Goal: Complete application form

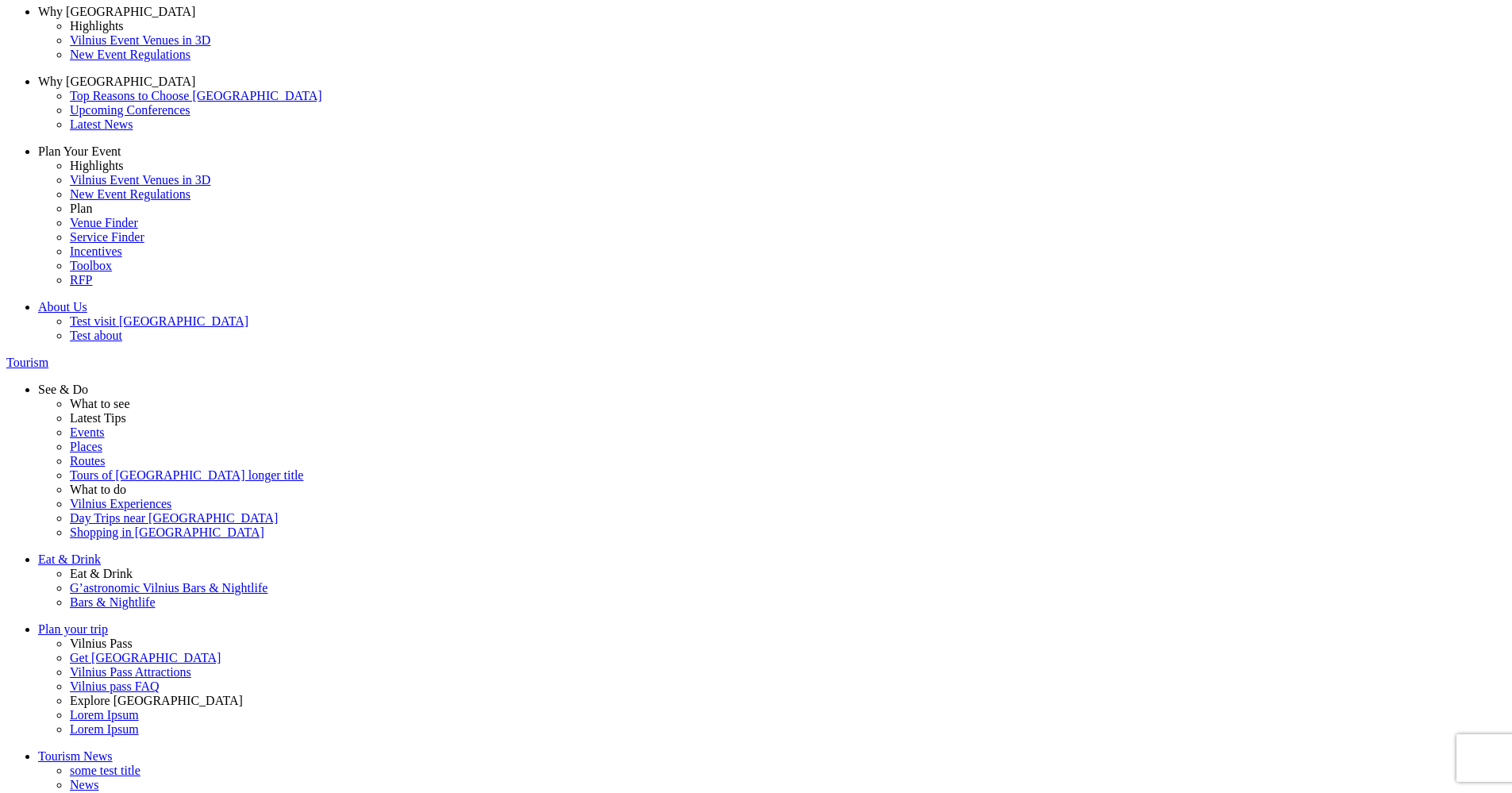
click at [0, 0] on label "Business consultant" at bounding box center [0, 0] width 0 height 0
click at [0, 0] on input "Business consultant" at bounding box center [0, 0] width 0 height 0
type input "test"
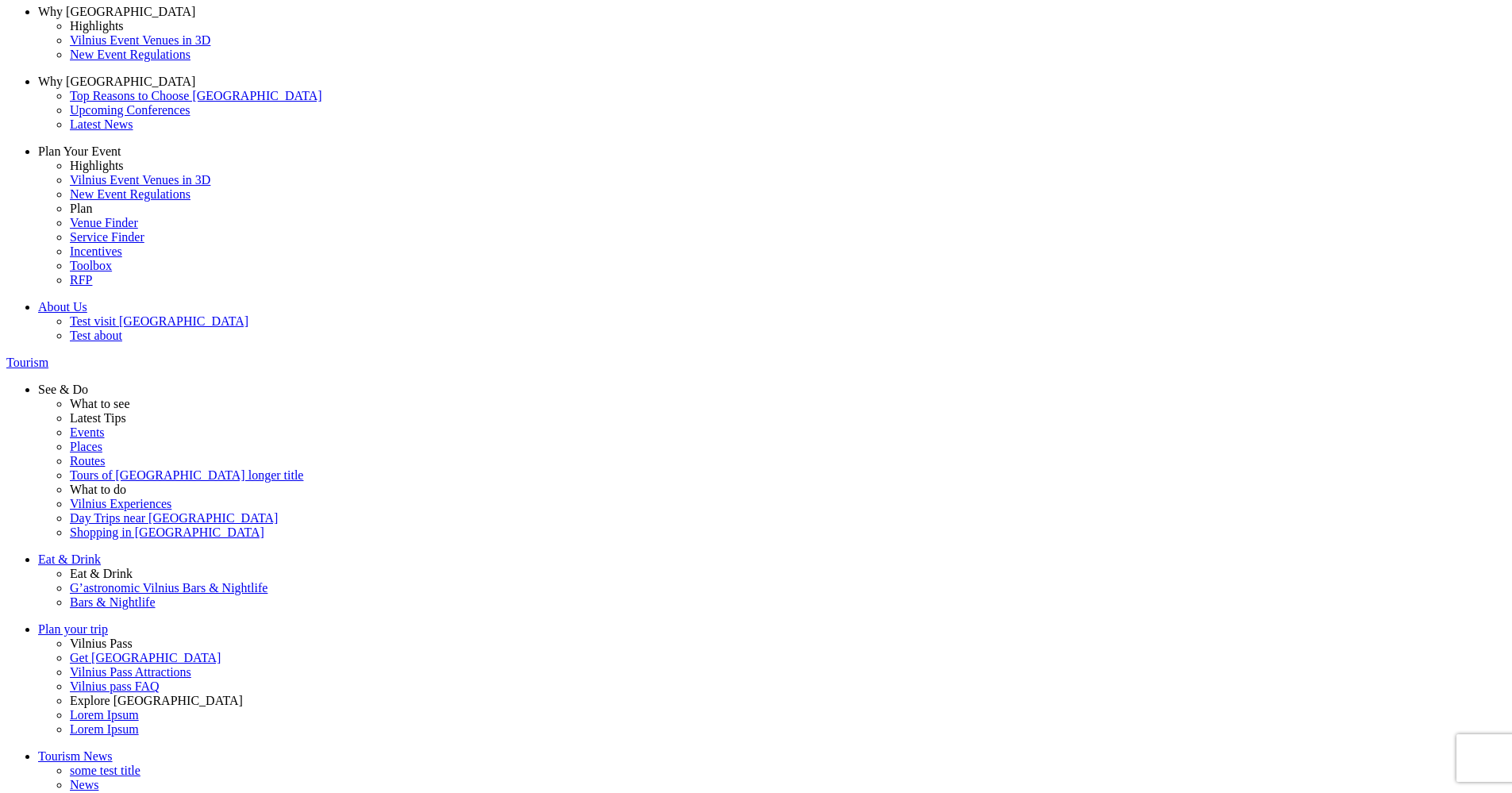
type input "test"
type input "[EMAIL_ADDRESS][DOMAIN_NAME]"
drag, startPoint x: 546, startPoint y: 647, endPoint x: 611, endPoint y: 647, distance: 65.0
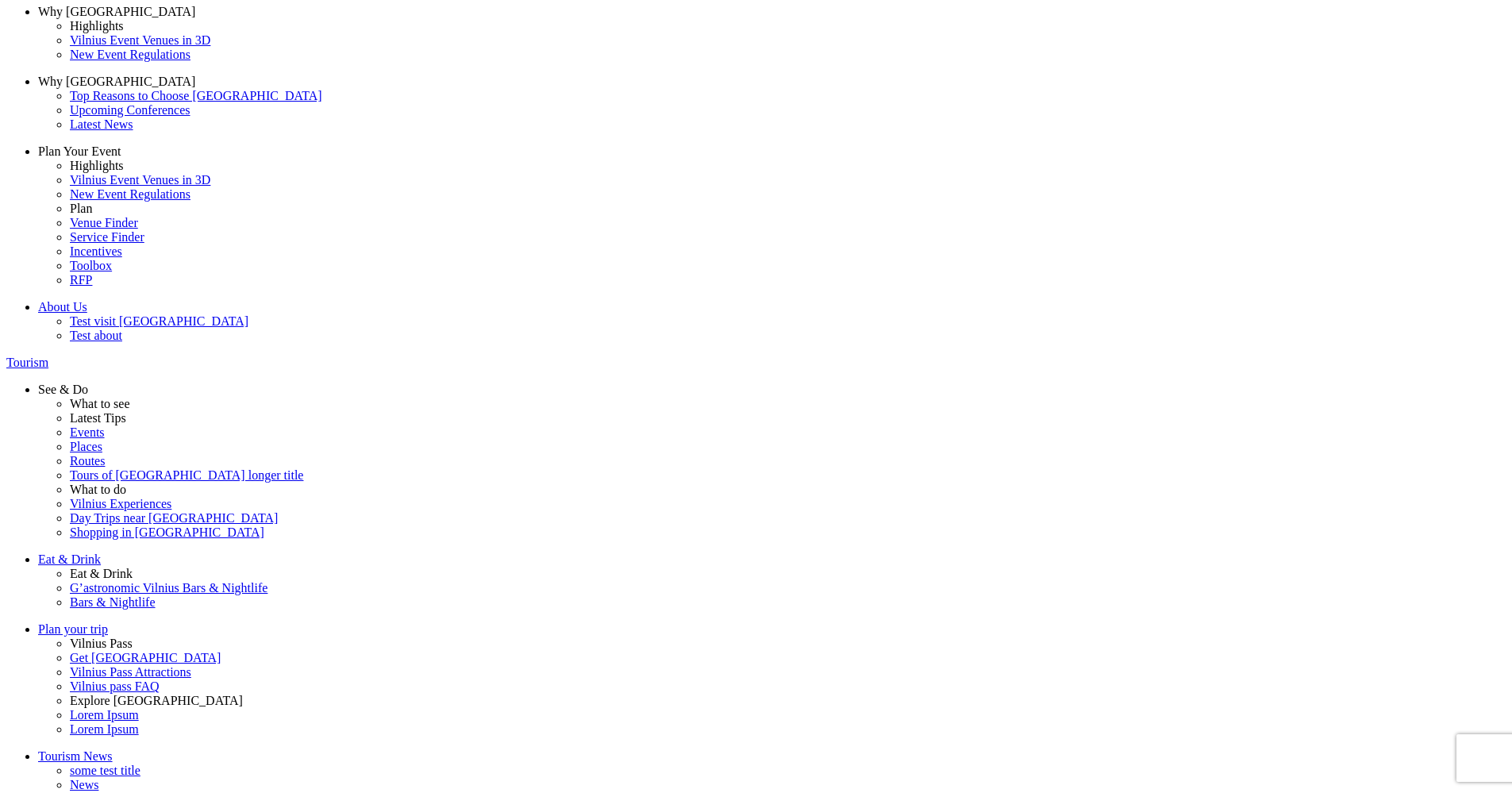
type input "[EMAIL_ADDRESS][DOMAIN_NAME]"
click at [0, 0] on span at bounding box center [0, 0] width 0 height 0
click at [0, 0] on input "Europe" at bounding box center [0, 0] width 0 height 0
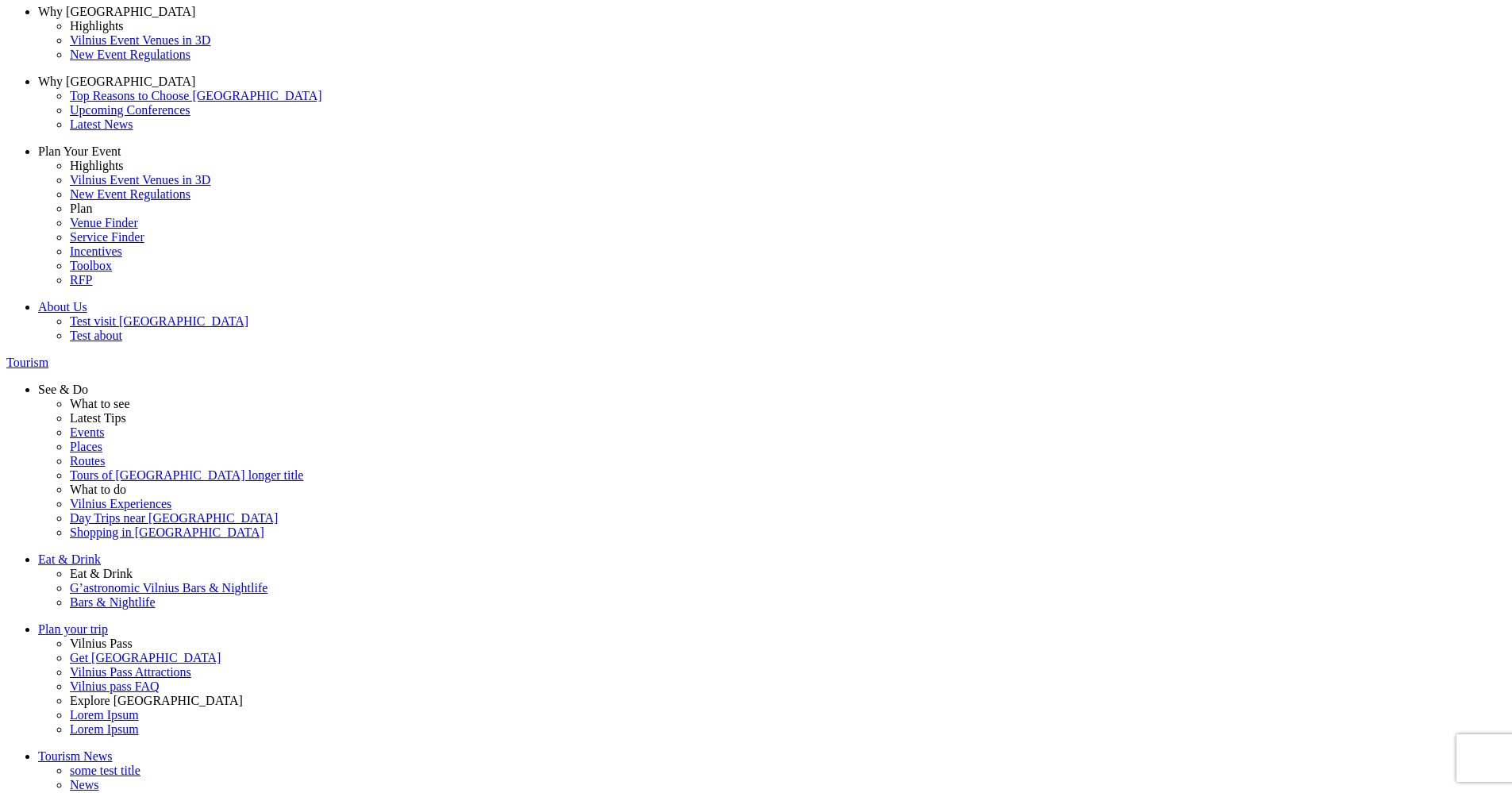
click at [0, 0] on span at bounding box center [0, 0] width 0 height 0
click at [0, 0] on input "Radio points 1" at bounding box center [0, 0] width 0 height 0
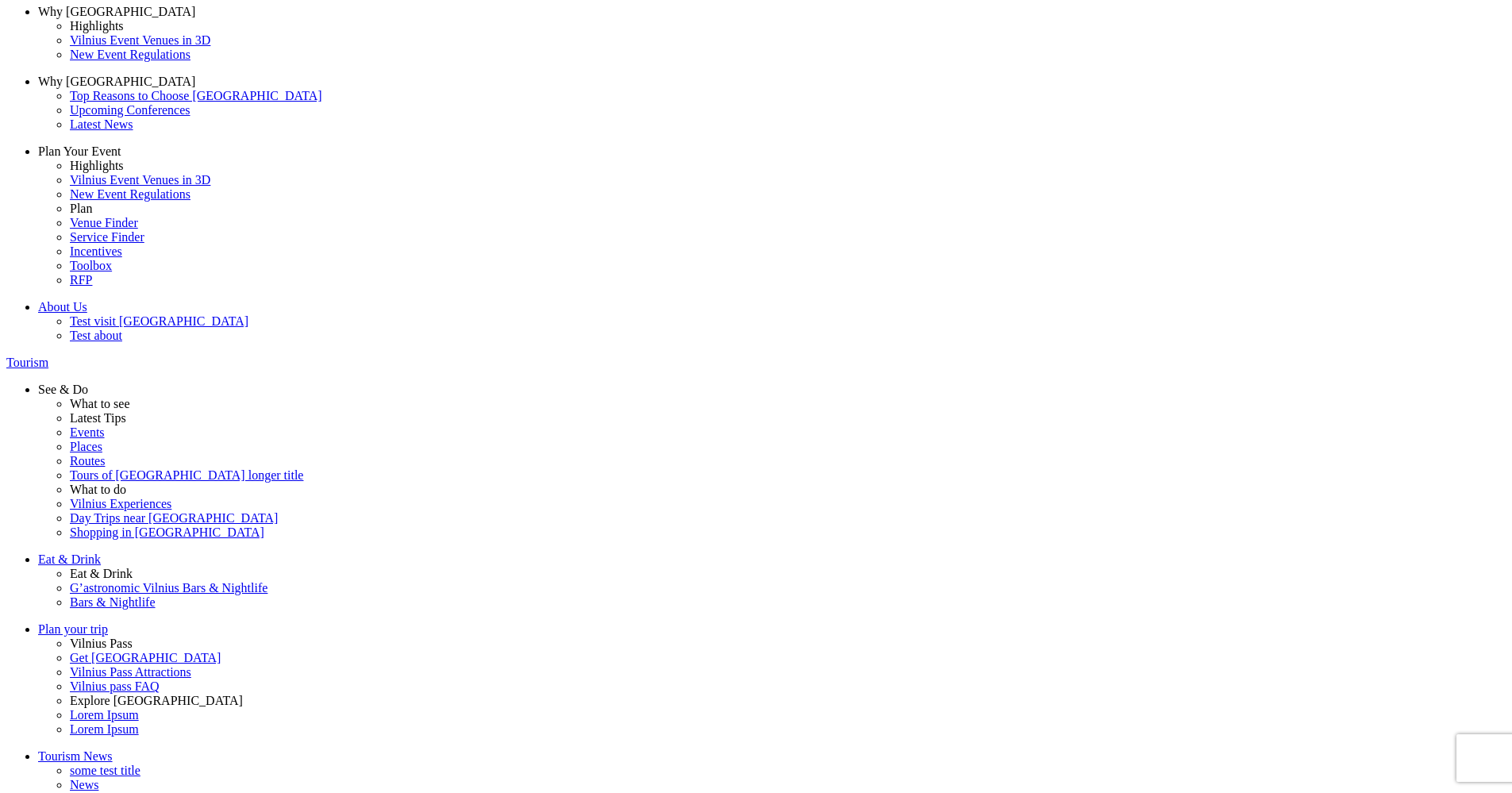
drag, startPoint x: 969, startPoint y: 606, endPoint x: 958, endPoint y: 603, distance: 11.4
type input "[EMAIL_ADDRESS][DOMAIN_NAME]"
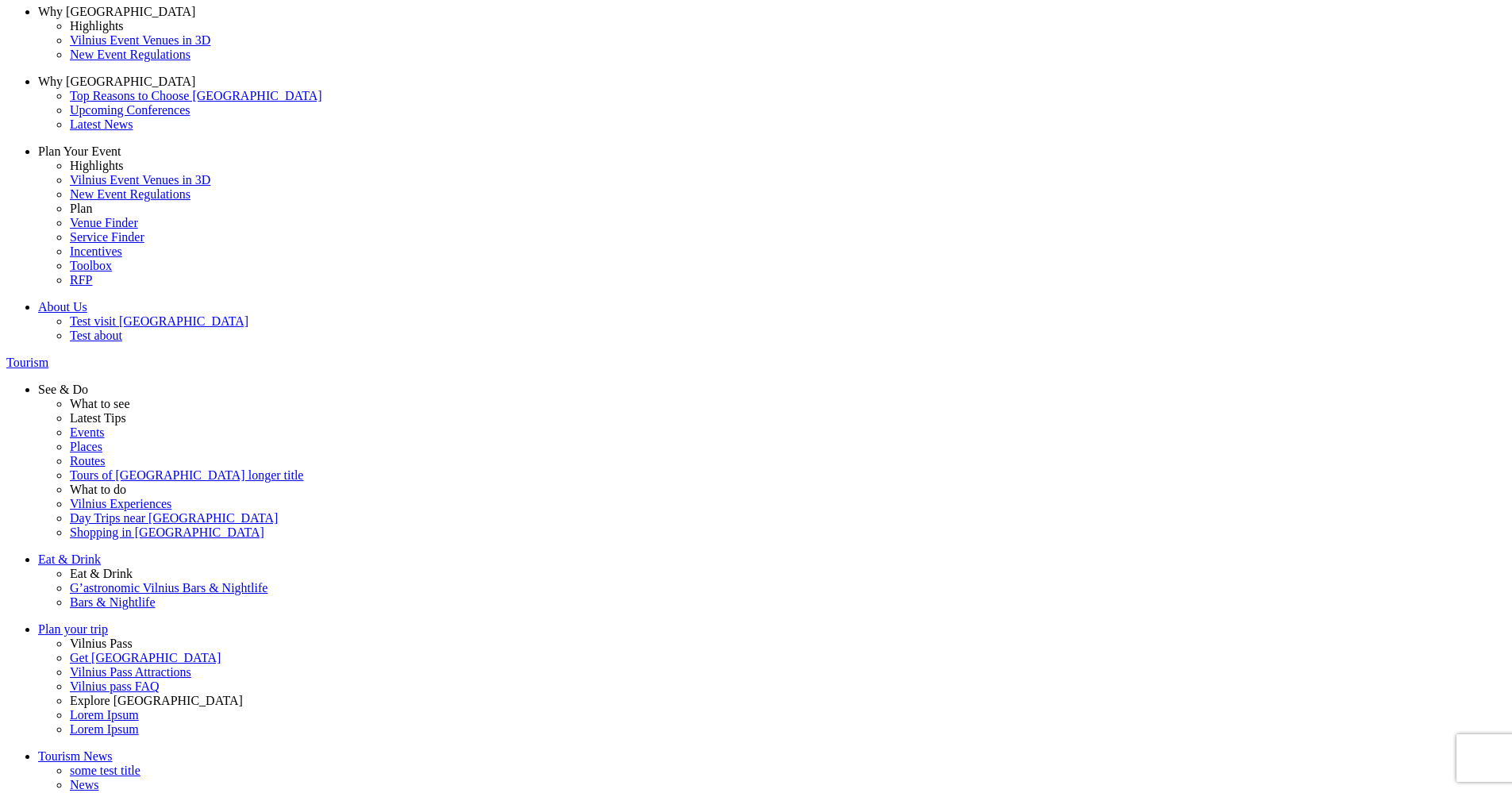
type input "1"
drag, startPoint x: 966, startPoint y: 596, endPoint x: 927, endPoint y: 577, distance: 43.4
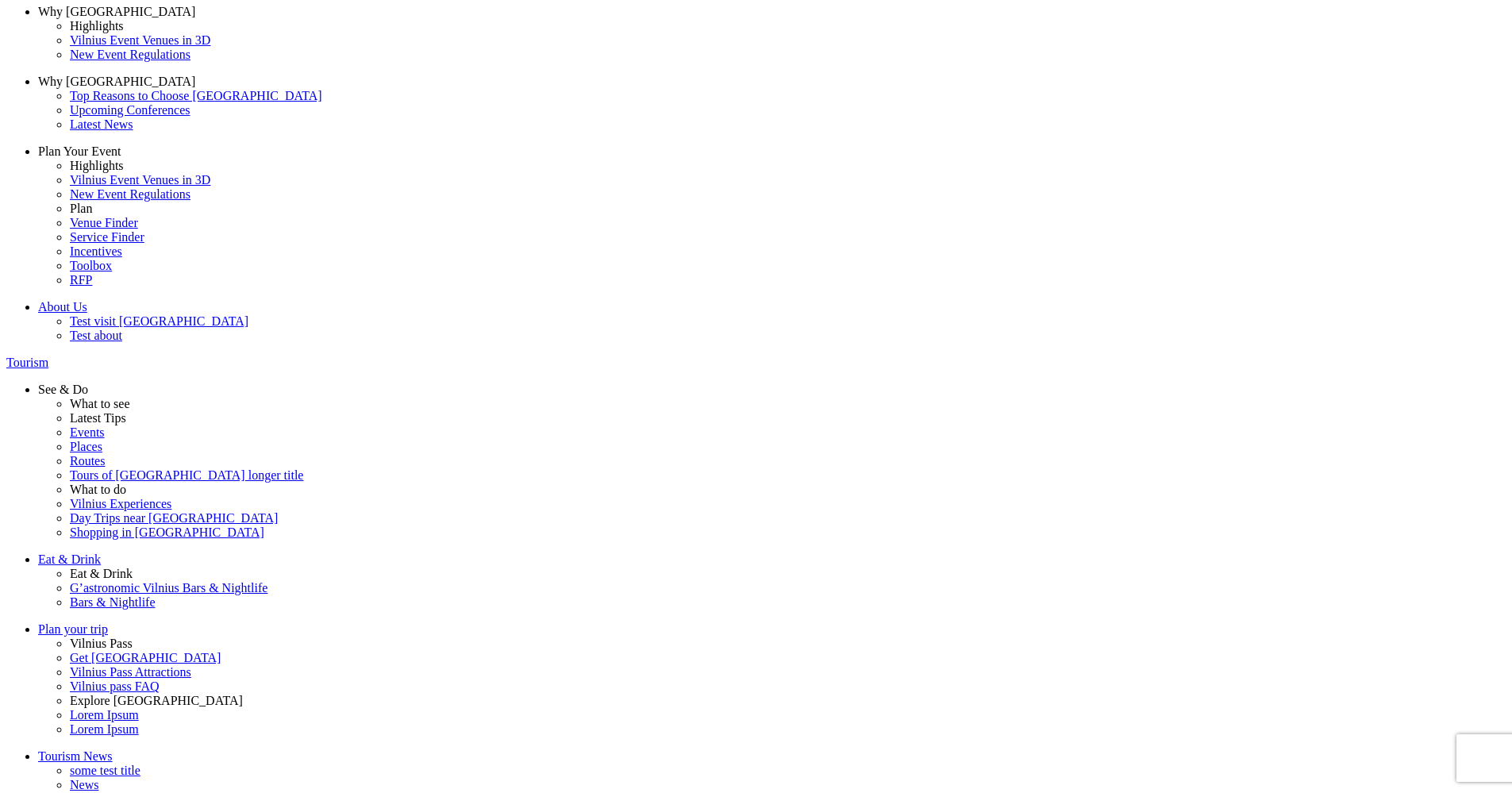
click at [0, 0] on label "op tion1" at bounding box center [0, 0] width 0 height 0
click at [0, 0] on input "op tion1" at bounding box center [0, 0] width 0 height 0
drag, startPoint x: 959, startPoint y: 607, endPoint x: 951, endPoint y: 596, distance: 13.6
